Goal: Register for event/course: Sign up to attend an event or enroll in a course

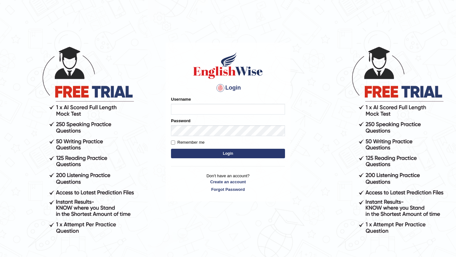
type input "Arjun12"
click at [201, 152] on button "Login" at bounding box center [228, 153] width 114 height 9
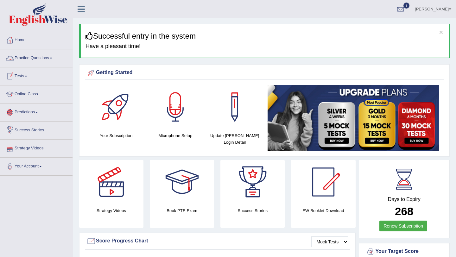
click at [25, 76] on link "Tests" at bounding box center [36, 75] width 72 height 16
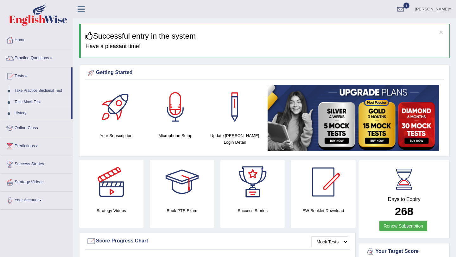
click at [37, 101] on link "Take Mock Test" at bounding box center [41, 102] width 59 height 11
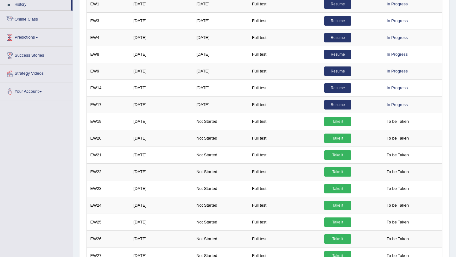
scroll to position [265, 0]
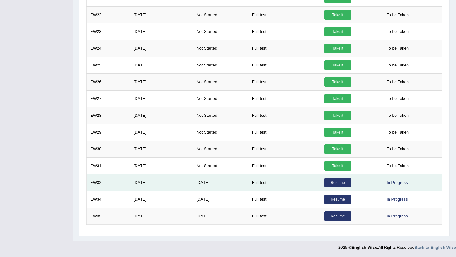
click at [331, 180] on link "Resume" at bounding box center [337, 182] width 27 height 9
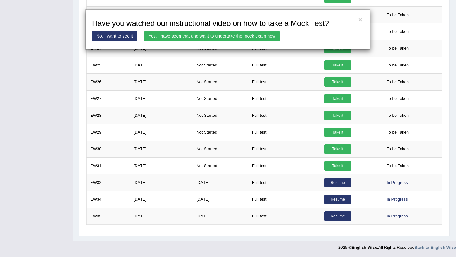
click at [259, 36] on link "Yes, I have seen that and want to undertake the mock exam now" at bounding box center [211, 36] width 135 height 11
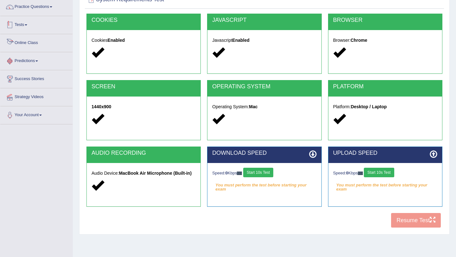
scroll to position [53, 0]
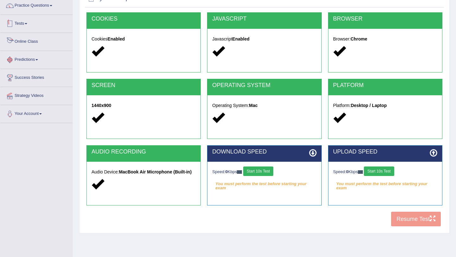
click at [16, 29] on link "Tests" at bounding box center [36, 23] width 72 height 16
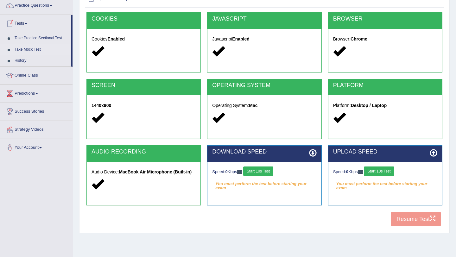
click at [25, 47] on link "Take Mock Test" at bounding box center [41, 49] width 59 height 11
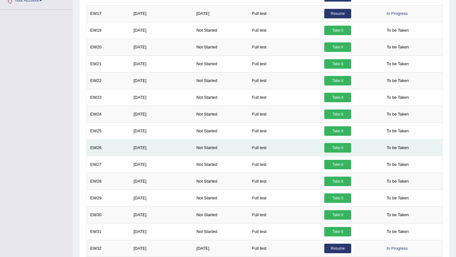
scroll to position [265, 0]
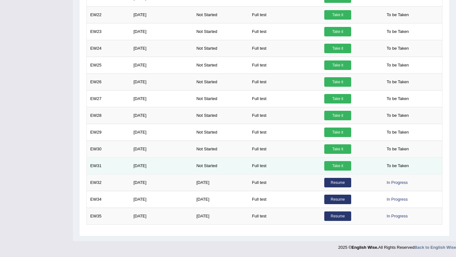
click at [341, 166] on link "Take it" at bounding box center [337, 165] width 27 height 9
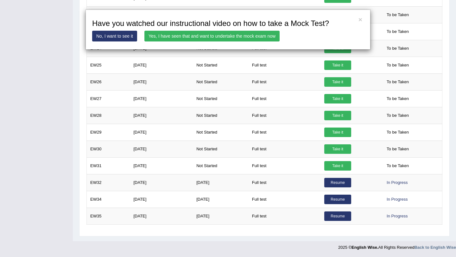
click at [235, 34] on link "Yes, I have seen that and want to undertake the mock exam now" at bounding box center [211, 36] width 135 height 11
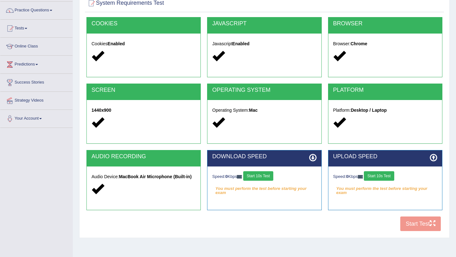
scroll to position [75, 0]
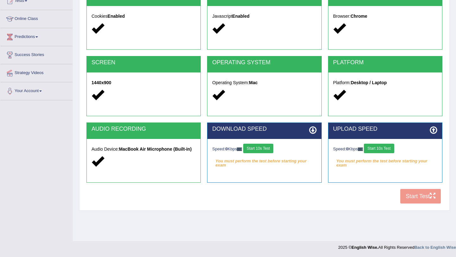
click at [266, 150] on button "Start 10s Test" at bounding box center [258, 148] width 30 height 9
click at [384, 149] on button "Start 10s Test" at bounding box center [379, 148] width 30 height 9
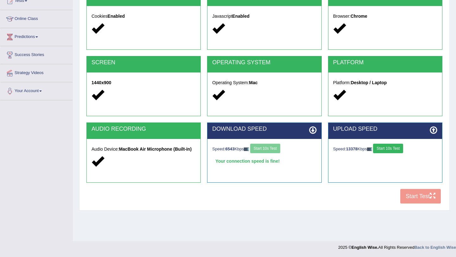
click at [387, 149] on button "Start 10s Test" at bounding box center [388, 148] width 30 height 9
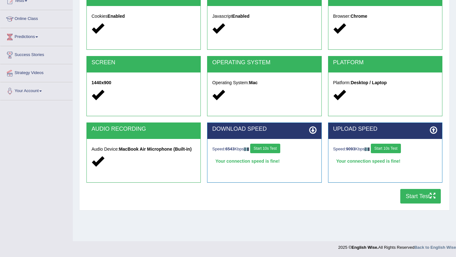
click at [414, 197] on button "Start Test" at bounding box center [420, 196] width 41 height 15
